Goal: Task Accomplishment & Management: Use online tool/utility

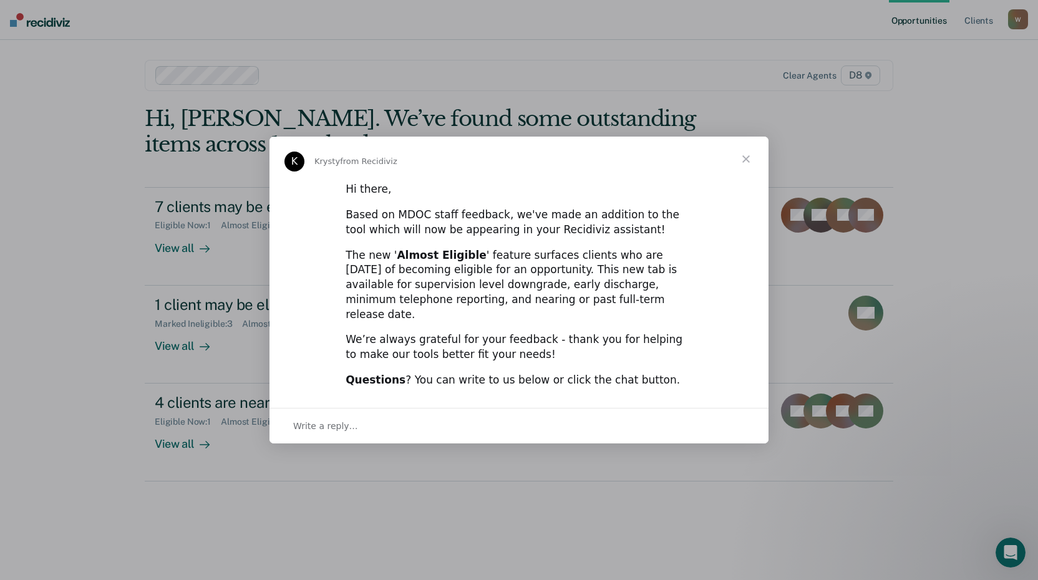
click at [743, 163] on span "Close" at bounding box center [745, 159] width 45 height 45
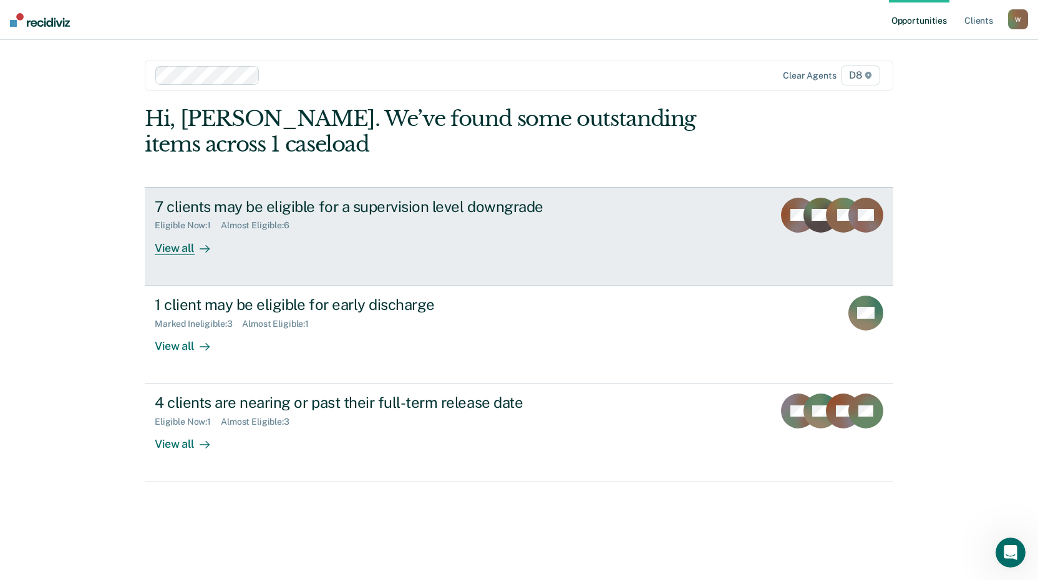
click at [175, 246] on div "View all" at bounding box center [190, 243] width 70 height 24
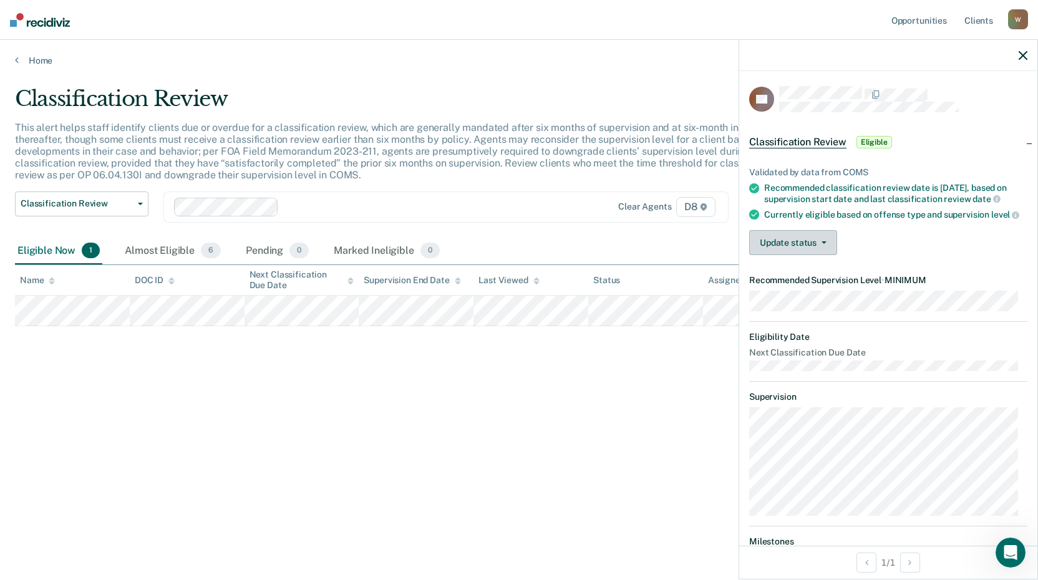
click at [805, 255] on button "Update status" at bounding box center [793, 242] width 88 height 25
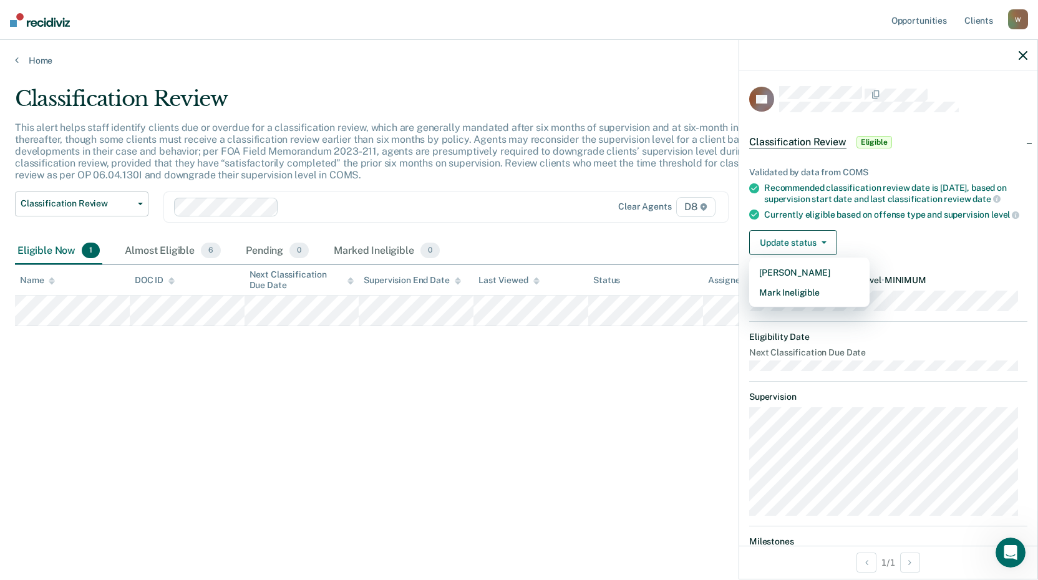
click at [894, 255] on div "Update status Mark Pending Mark Ineligible" at bounding box center [888, 242] width 278 height 25
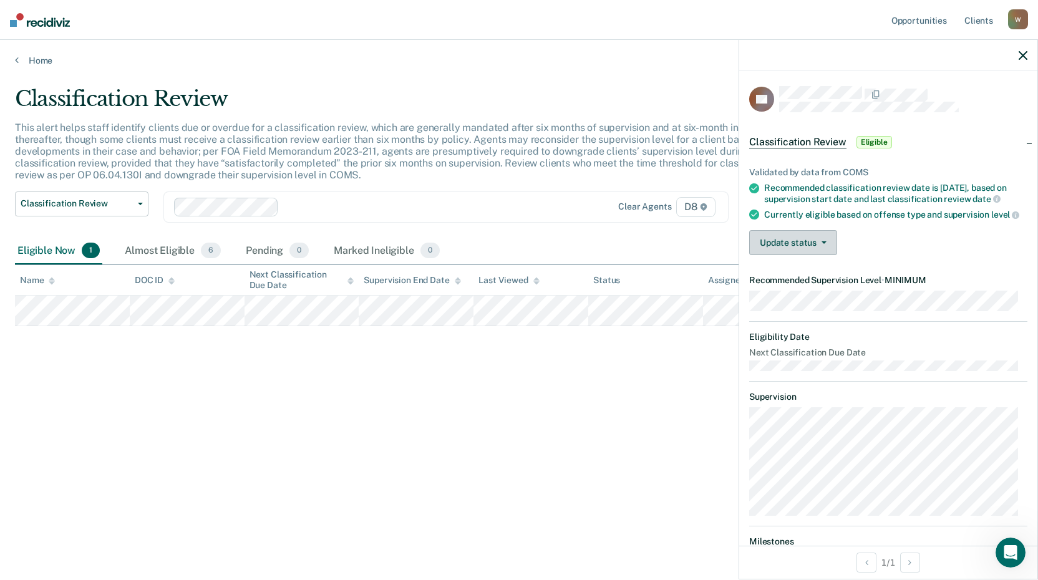
click at [803, 255] on button "Update status" at bounding box center [793, 242] width 88 height 25
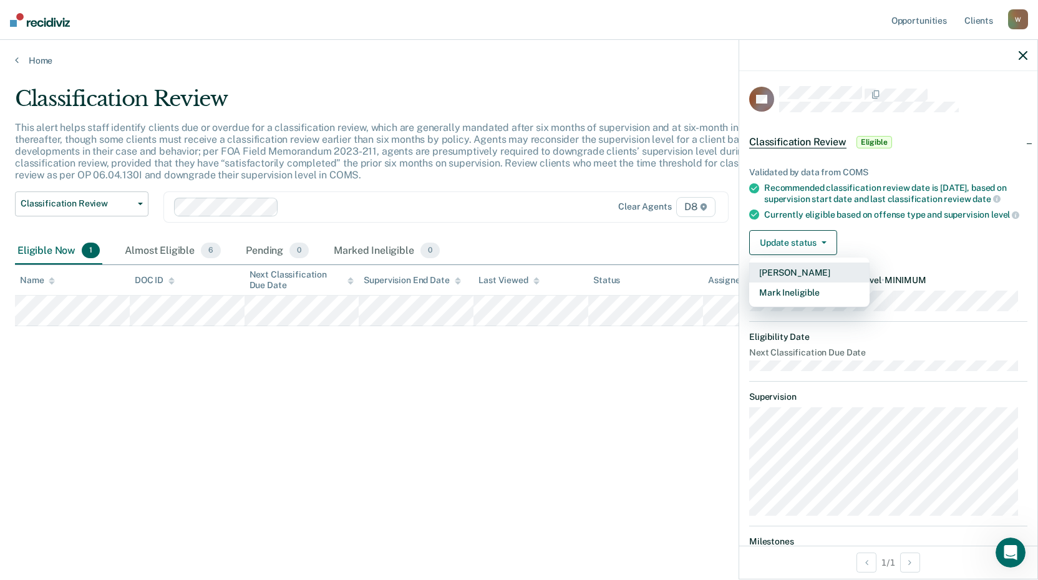
click at [806, 282] on button "[PERSON_NAME]" at bounding box center [809, 273] width 120 height 20
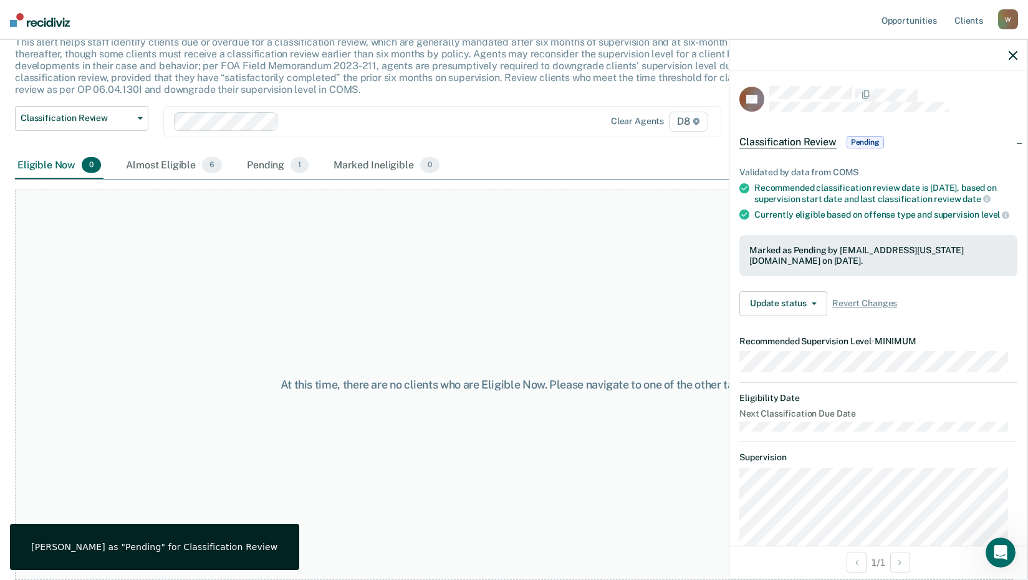
click at [1017, 56] on icon "button" at bounding box center [1013, 55] width 9 height 9
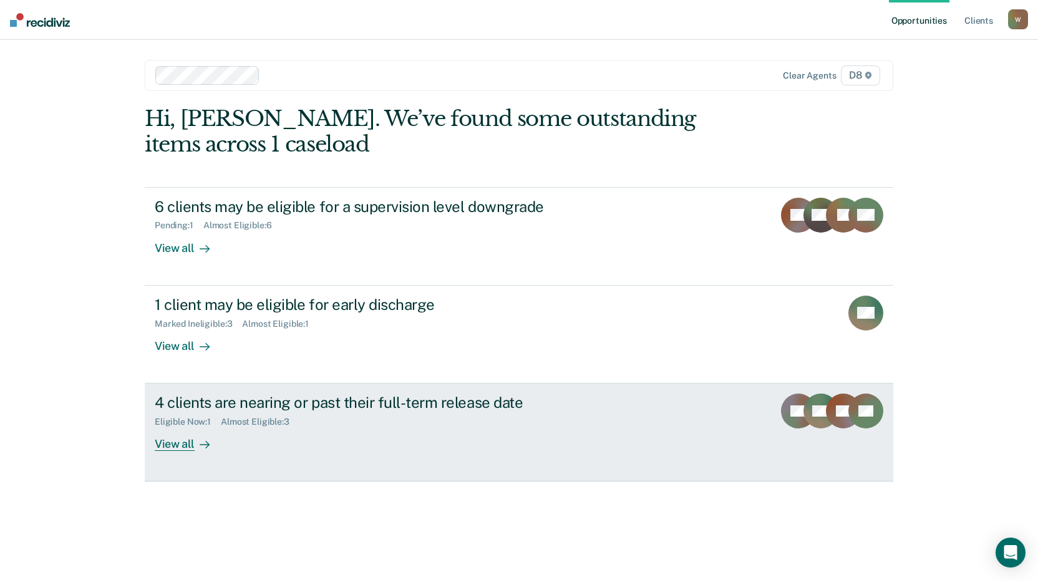
click at [179, 447] on div "View all" at bounding box center [190, 439] width 70 height 24
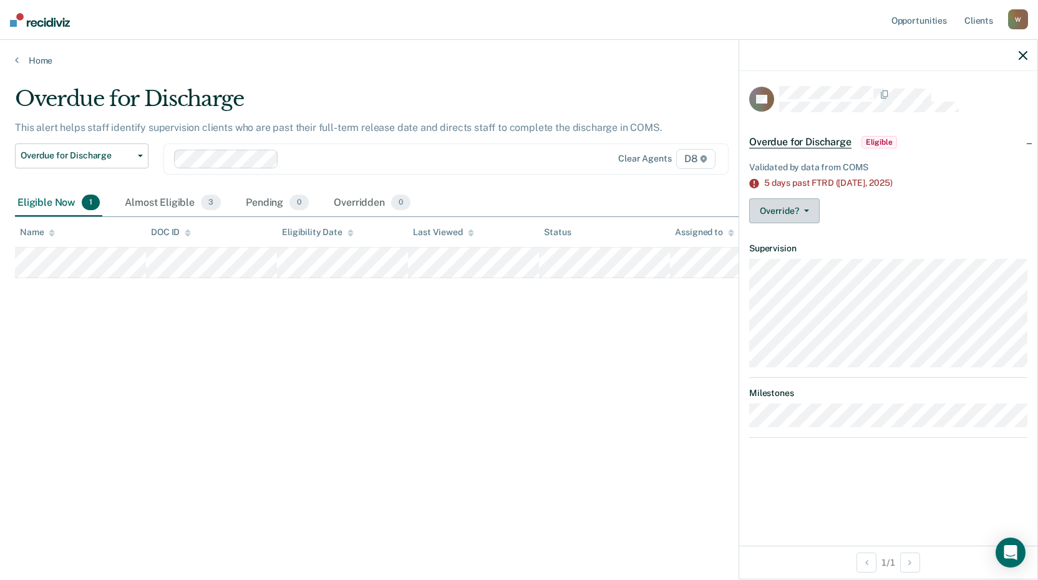
click at [795, 202] on button "Override?" at bounding box center [784, 210] width 70 height 25
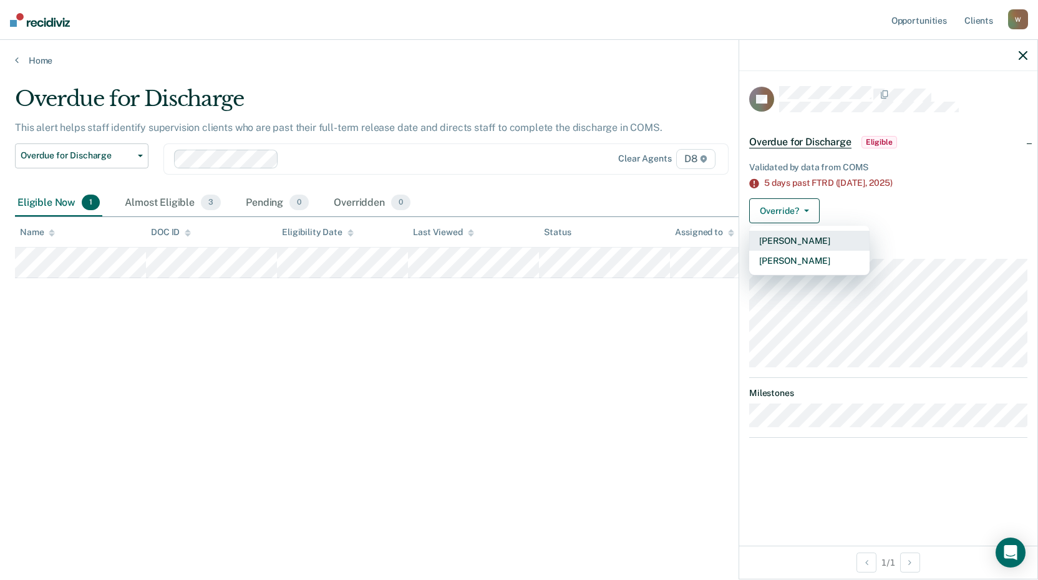
click at [793, 239] on button "[PERSON_NAME]" at bounding box center [809, 241] width 120 height 20
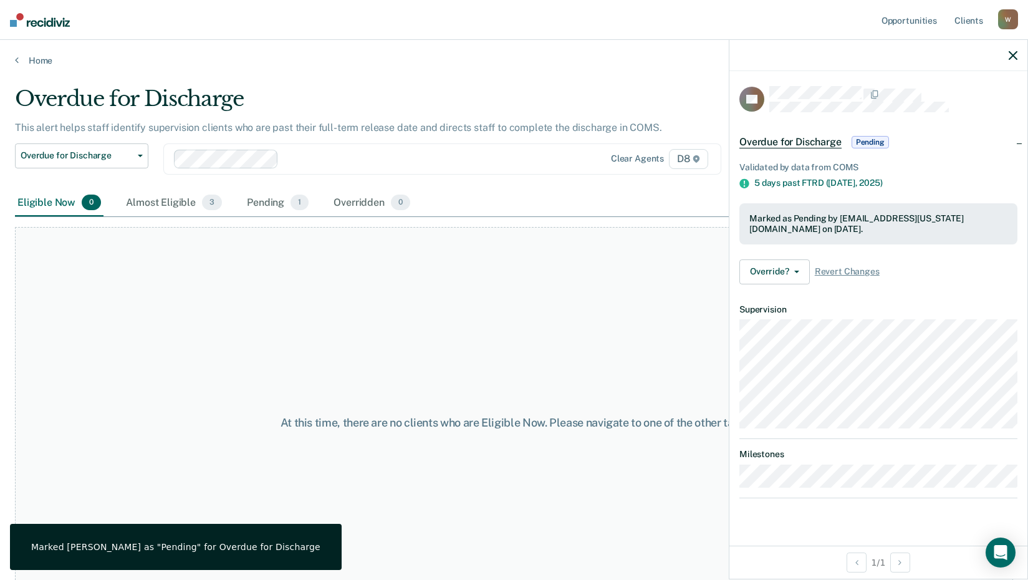
click at [1013, 55] on icon "button" at bounding box center [1013, 55] width 9 height 9
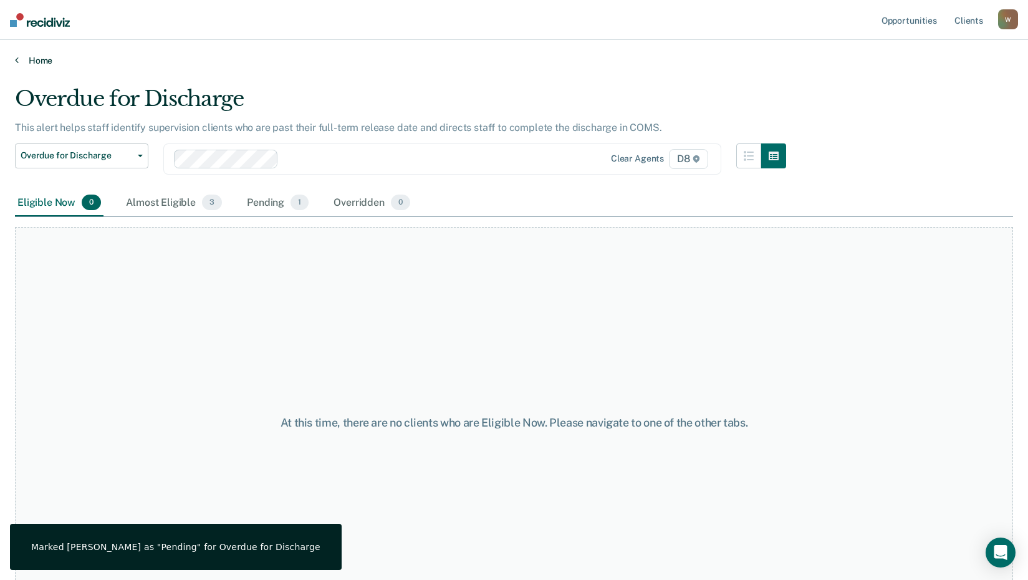
click at [39, 62] on link "Home" at bounding box center [514, 60] width 998 height 11
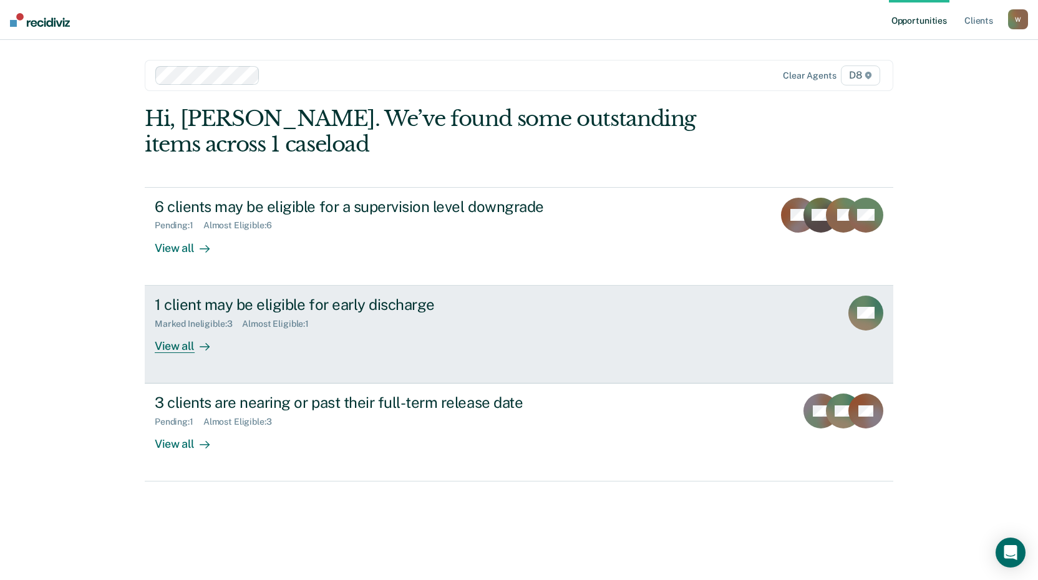
click at [185, 343] on div "View all" at bounding box center [190, 341] width 70 height 24
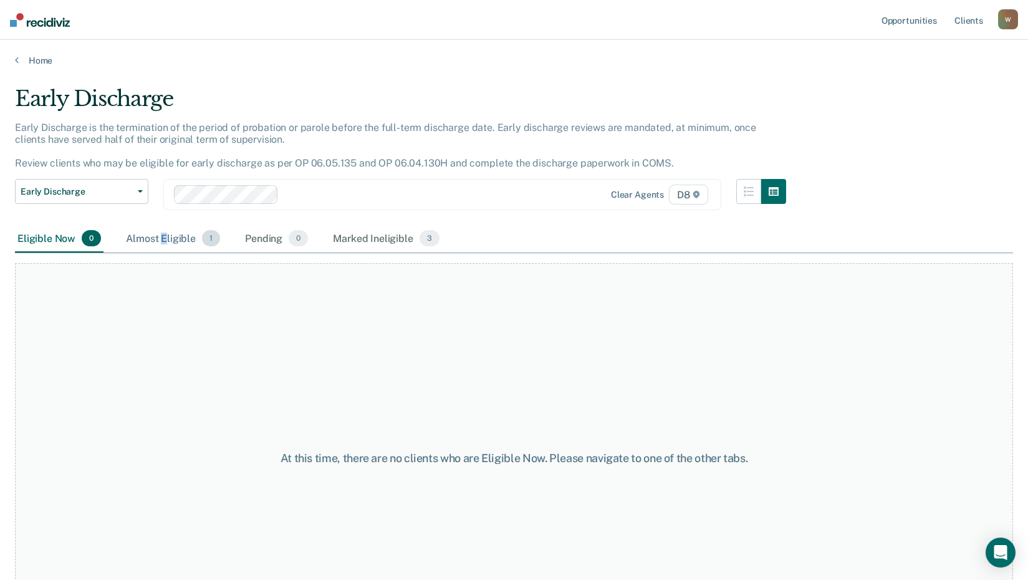
click at [164, 240] on div "Almost Eligible 1" at bounding box center [172, 238] width 99 height 27
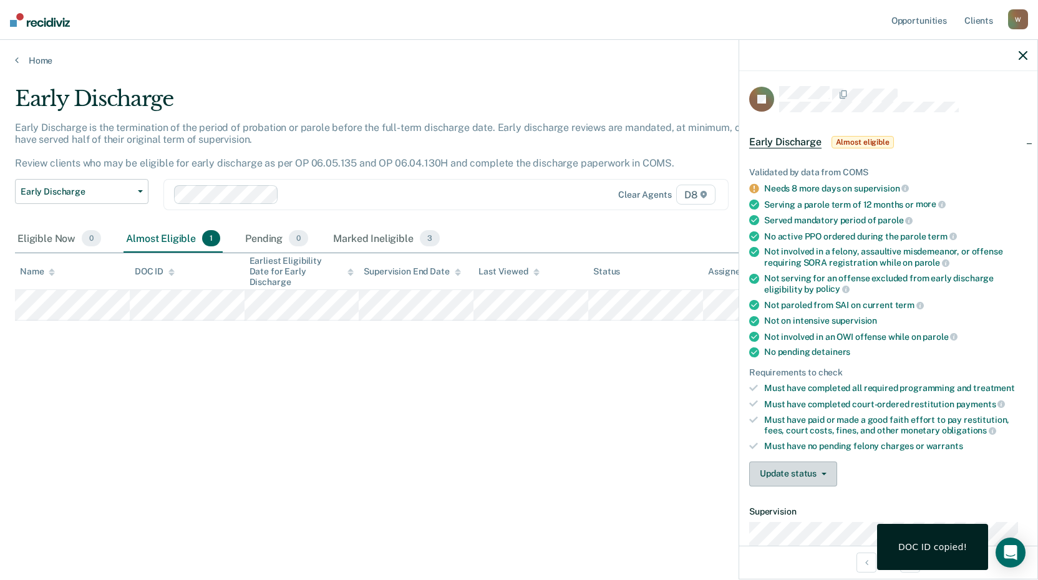
click at [804, 475] on button "Update status" at bounding box center [793, 473] width 88 height 25
click at [825, 473] on icon "button" at bounding box center [823, 474] width 5 height 2
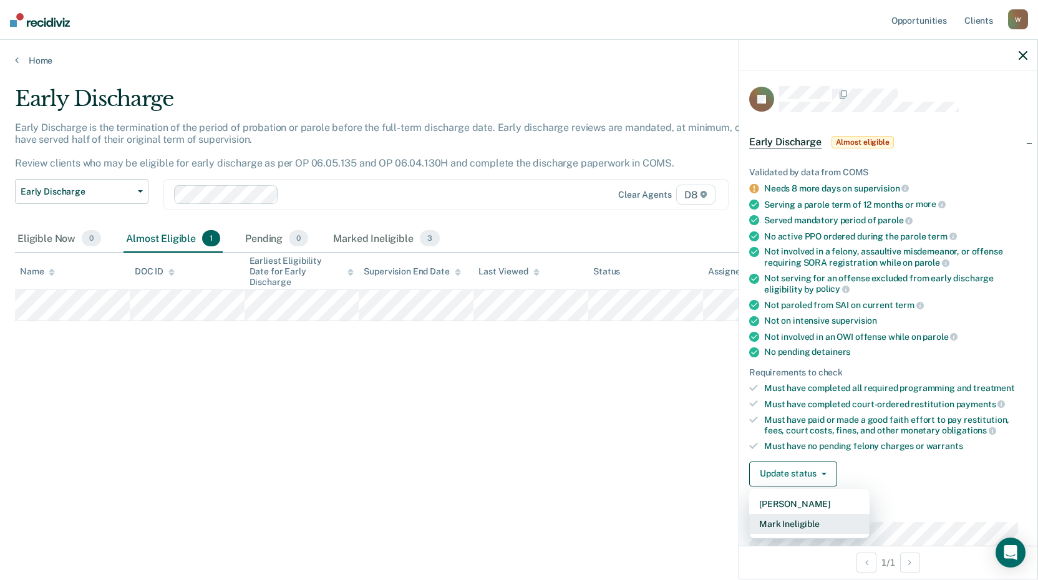
click at [815, 520] on button "Mark Ineligible" at bounding box center [809, 524] width 120 height 20
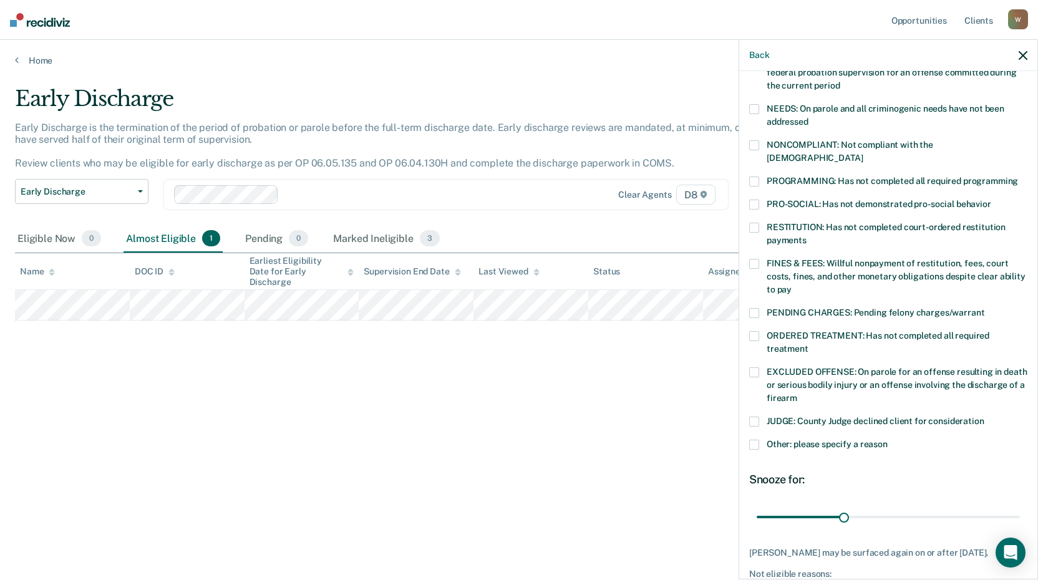
scroll to position [187, 0]
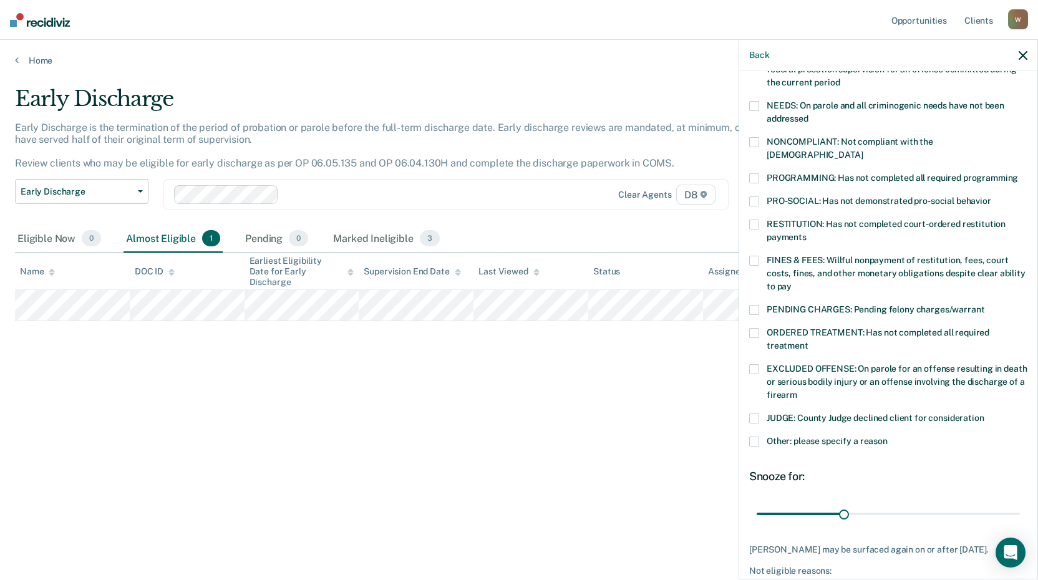
click at [753, 256] on span at bounding box center [754, 261] width 10 height 10
drag, startPoint x: 838, startPoint y: 501, endPoint x: 1042, endPoint y: 490, distance: 204.9
type input "90"
click at [1020, 503] on input "range" at bounding box center [887, 514] width 263 height 22
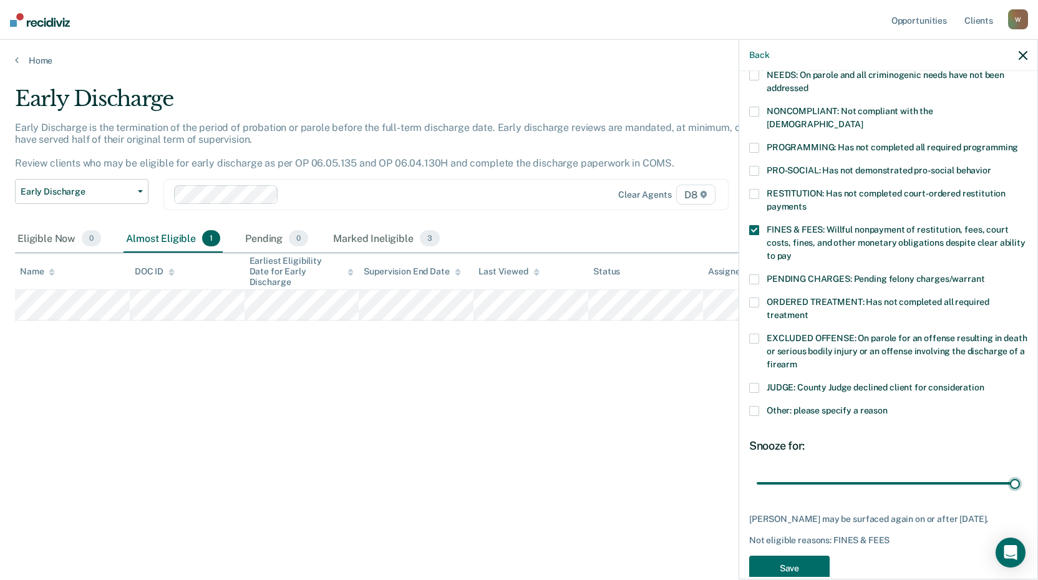
scroll to position [229, 0]
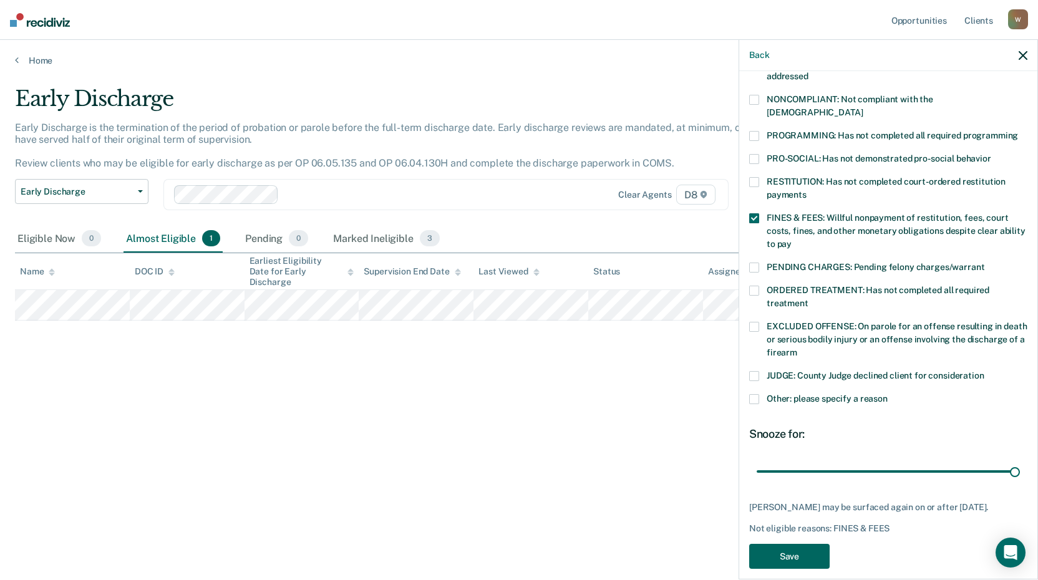
click at [783, 551] on button "Save" at bounding box center [789, 557] width 80 height 26
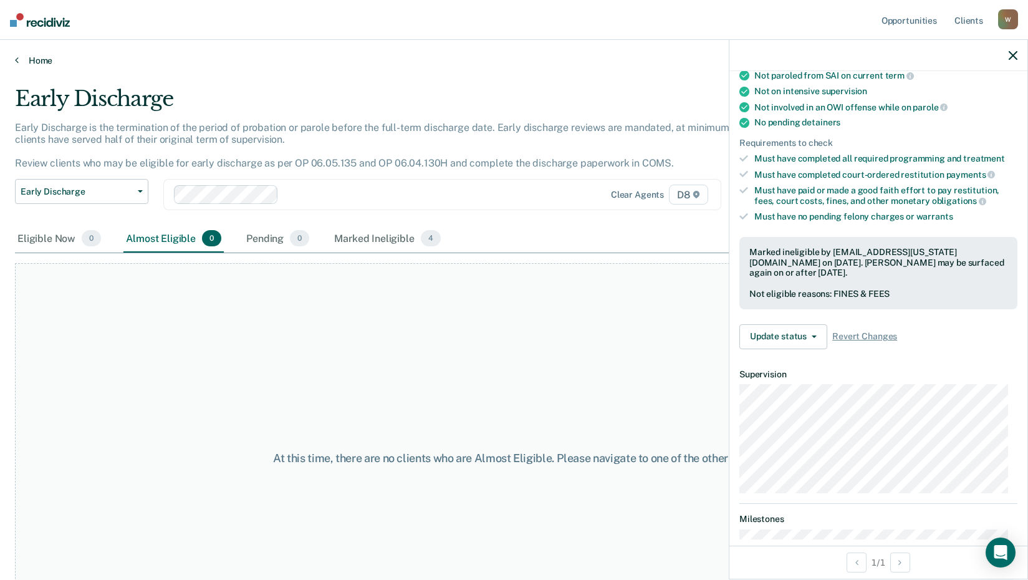
click at [44, 59] on link "Home" at bounding box center [514, 60] width 998 height 11
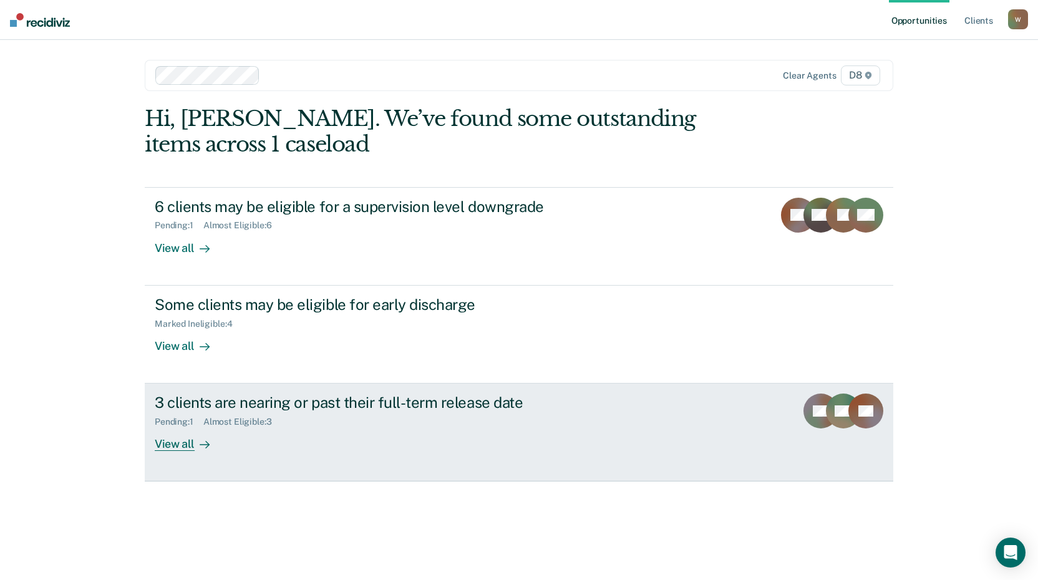
click at [189, 443] on div "View all" at bounding box center [190, 439] width 70 height 24
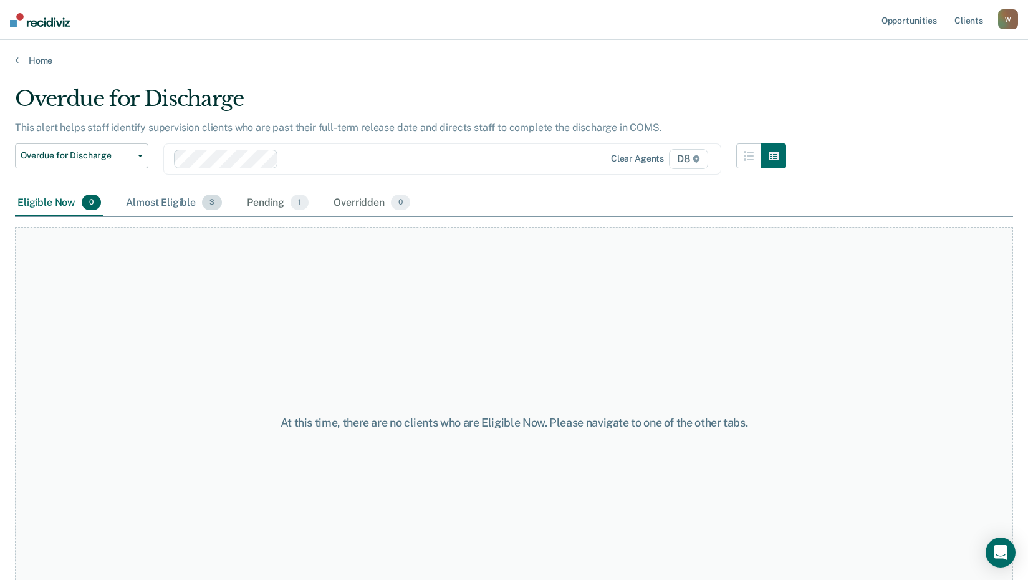
click at [173, 203] on div "Almost Eligible 3" at bounding box center [173, 203] width 101 height 27
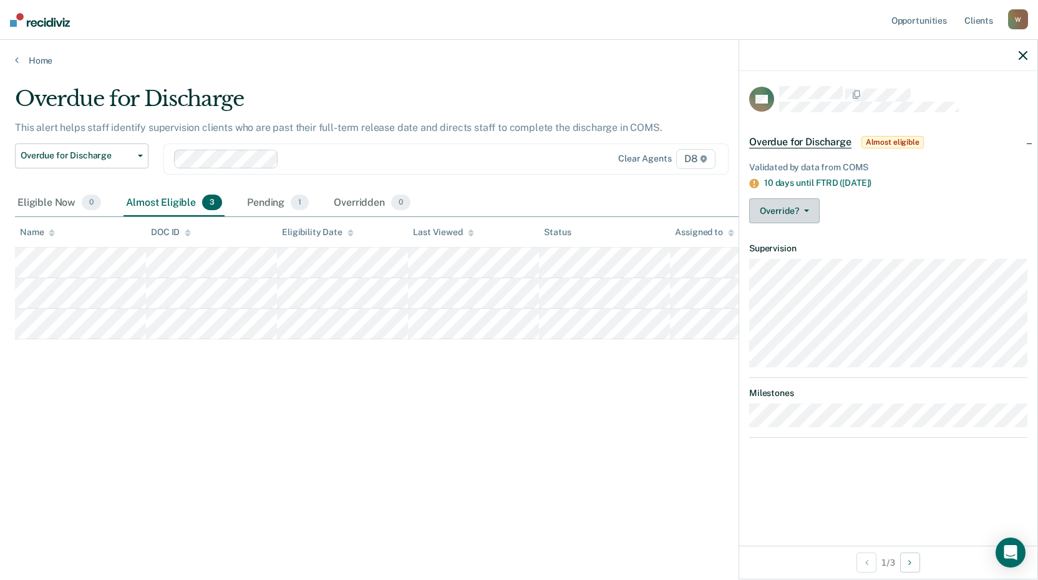
click at [812, 208] on button "Override?" at bounding box center [784, 210] width 70 height 25
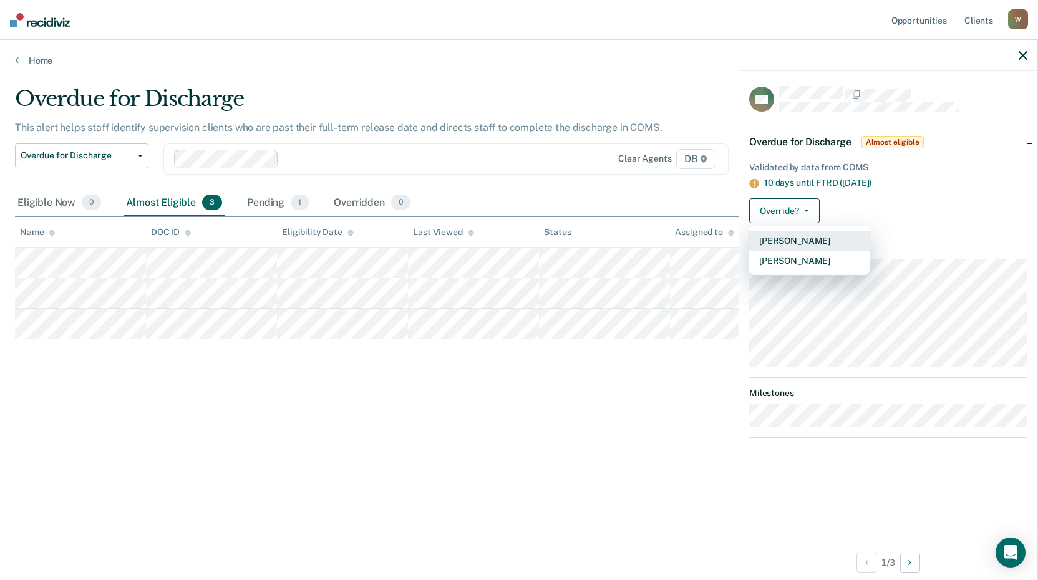
click at [802, 239] on button "[PERSON_NAME]" at bounding box center [809, 241] width 120 height 20
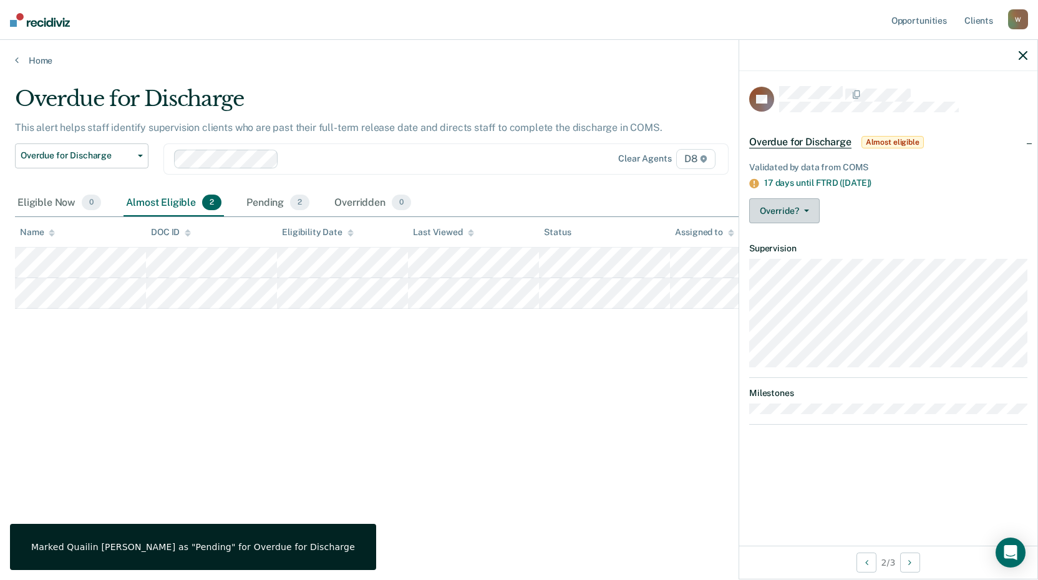
click at [801, 210] on span "button" at bounding box center [804, 211] width 10 height 2
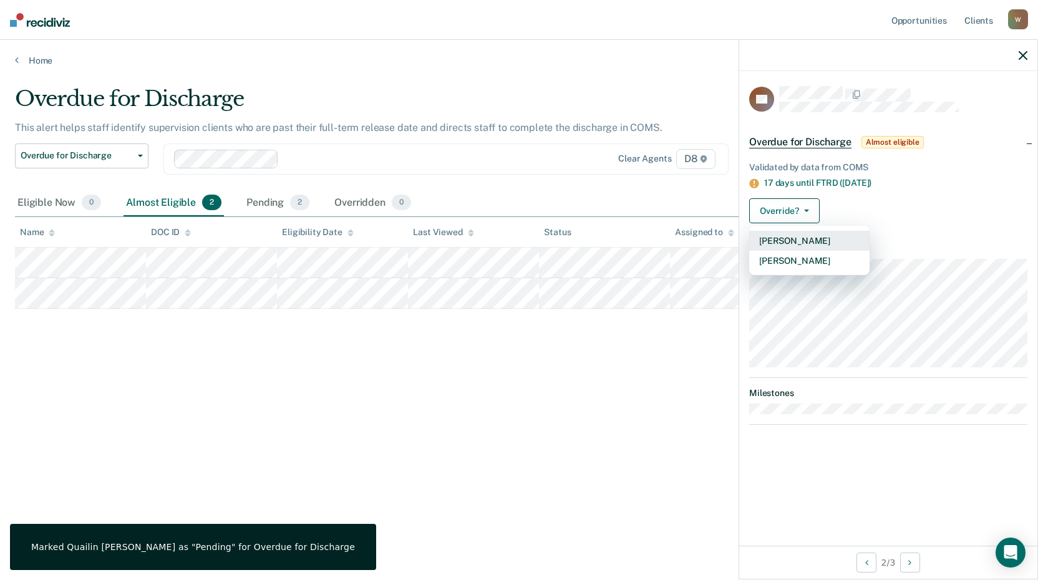
click at [777, 242] on button "[PERSON_NAME]" at bounding box center [809, 241] width 120 height 20
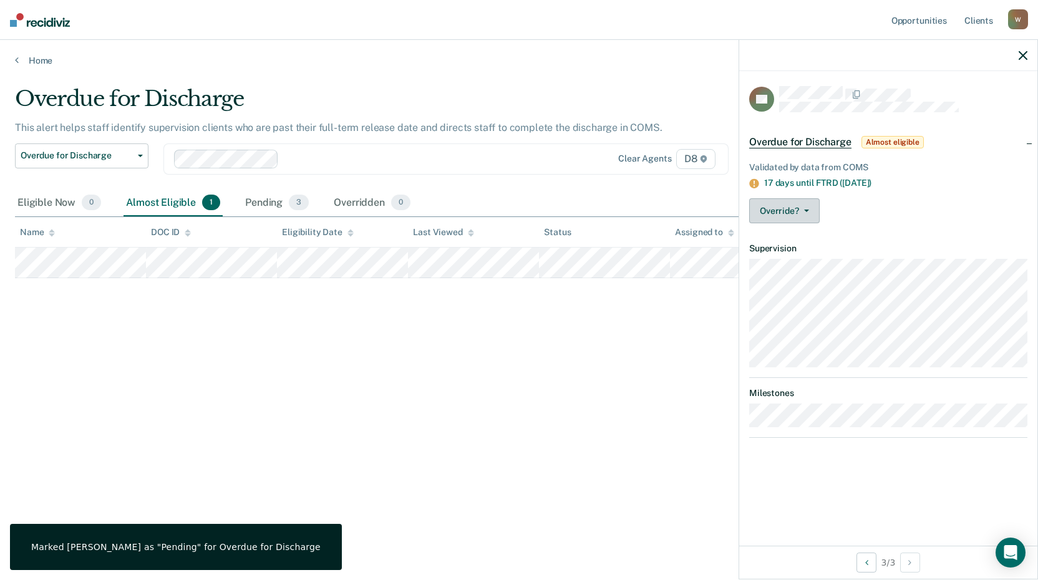
click at [783, 210] on button "Override?" at bounding box center [784, 210] width 70 height 25
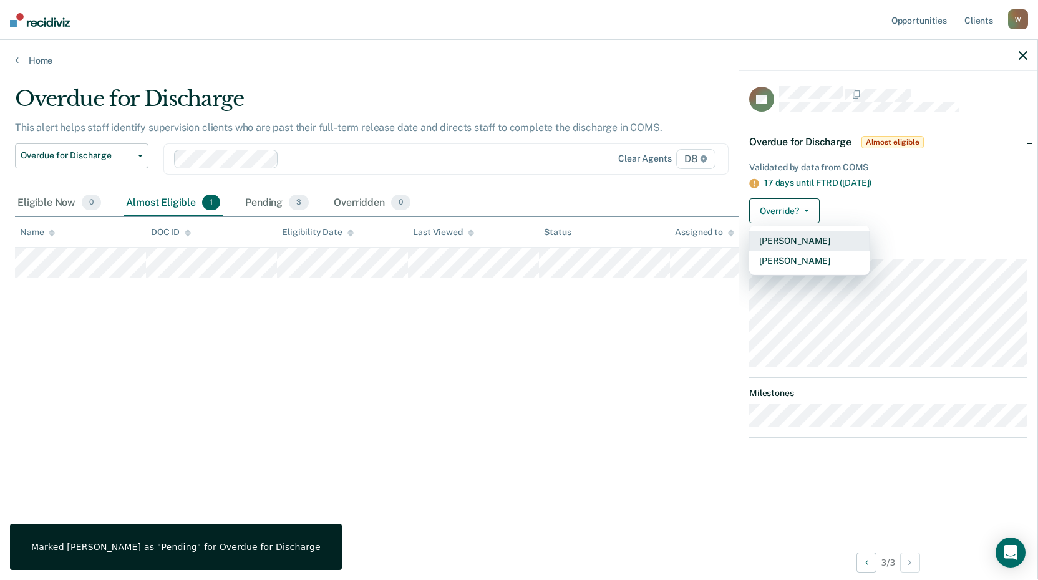
click at [773, 237] on button "[PERSON_NAME]" at bounding box center [809, 241] width 120 height 20
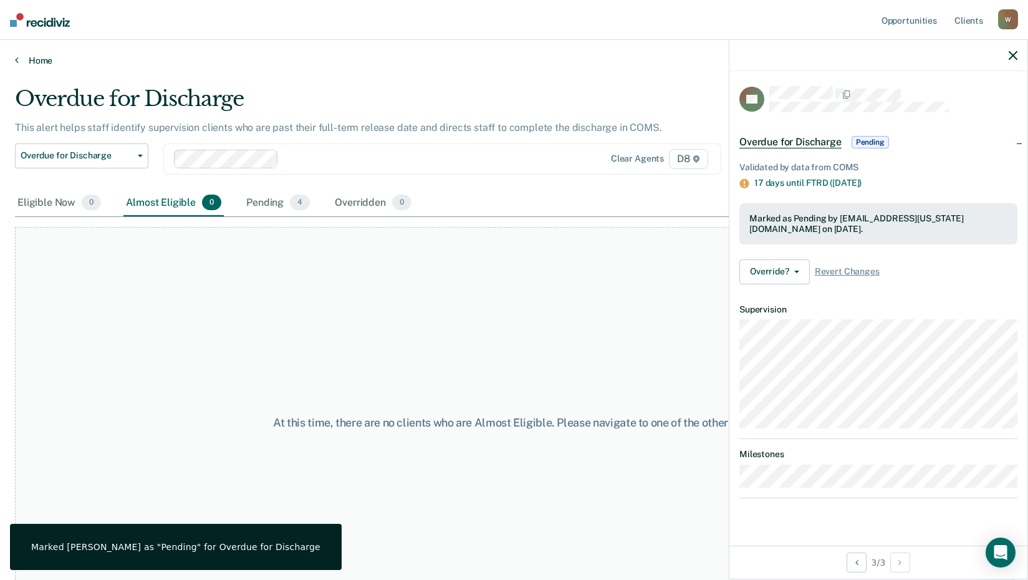
click at [28, 62] on link "Home" at bounding box center [514, 60] width 998 height 11
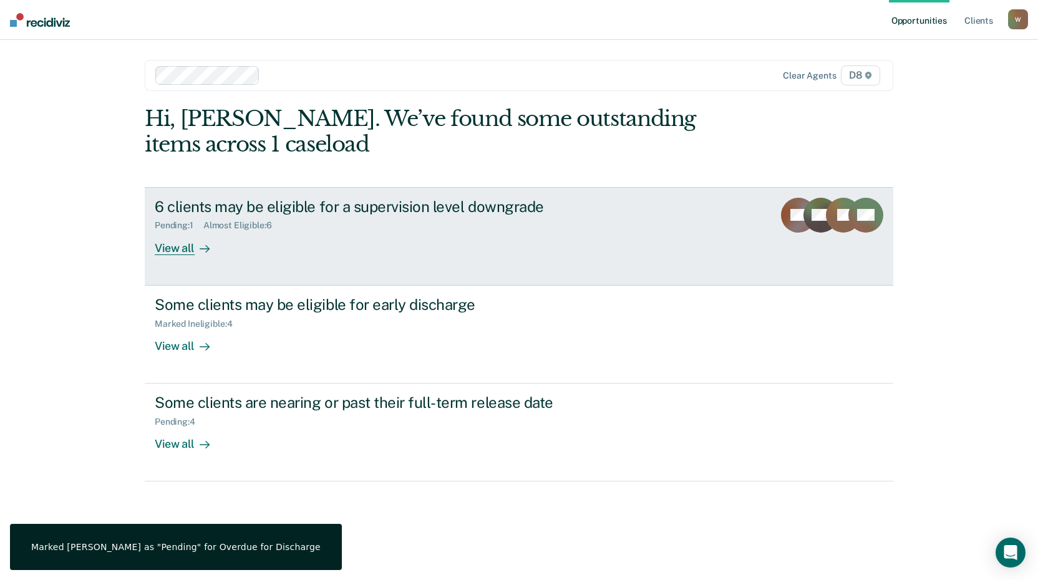
click at [243, 212] on div "6 clients may be eligible for a supervision level downgrade" at bounding box center [374, 207] width 438 height 18
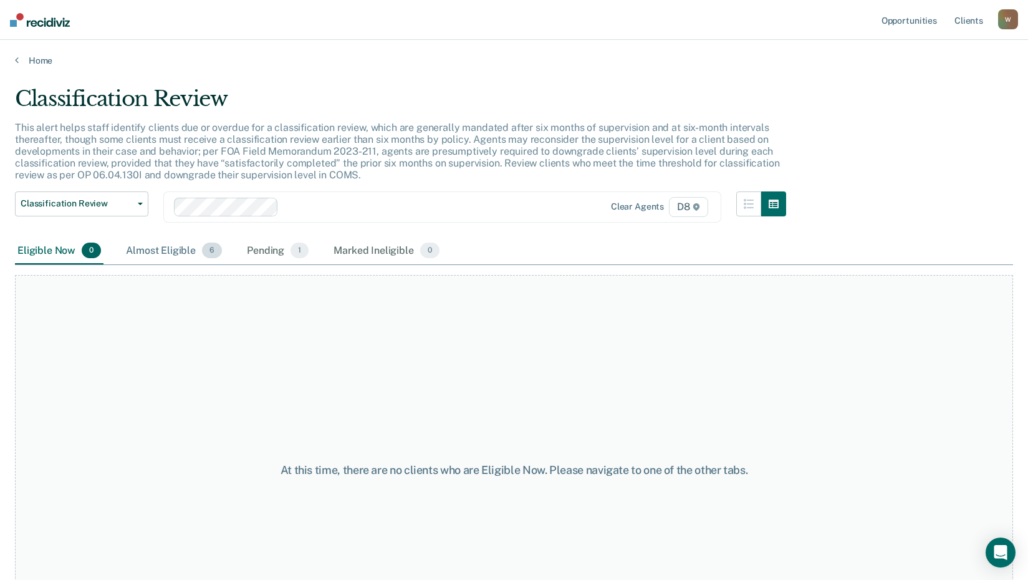
click at [168, 247] on div "Almost Eligible 6" at bounding box center [173, 251] width 101 height 27
